Goal: Information Seeking & Learning: Understand process/instructions

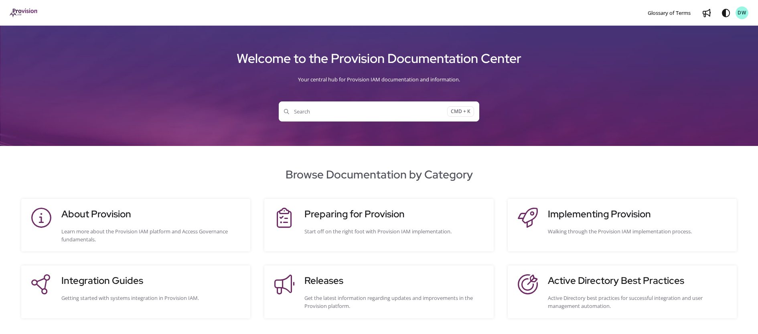
click at [319, 110] on span "Search" at bounding box center [365, 111] width 163 height 8
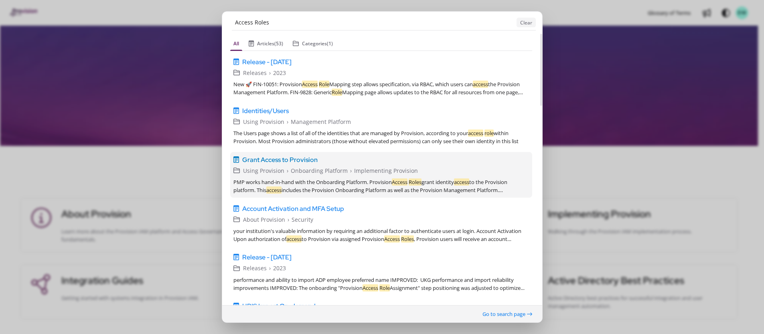
type input "Access Roles"
click at [283, 161] on span "Grant Access to Provision" at bounding box center [279, 160] width 75 height 10
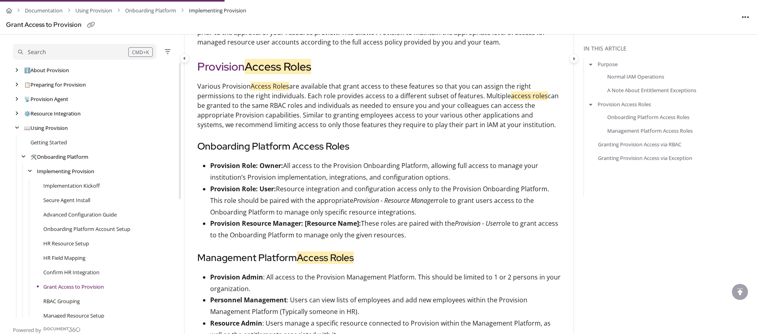
scroll to position [144, 0]
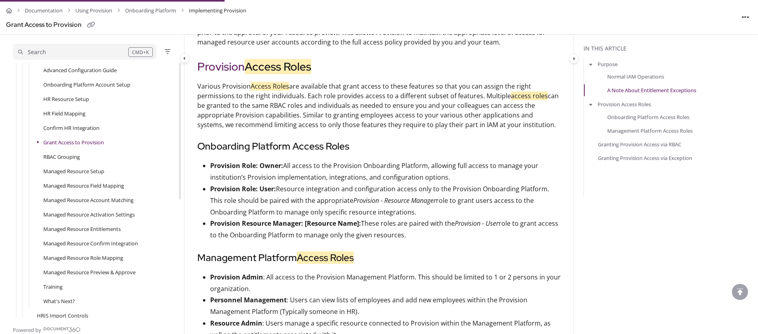
click at [73, 141] on link "Grant Access to Provision" at bounding box center [73, 142] width 61 height 8
